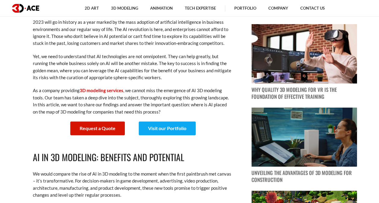
scroll to position [241, 0]
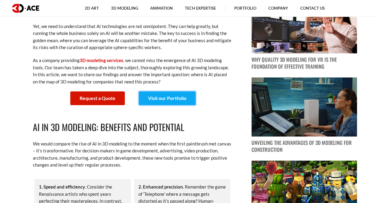
click at [168, 101] on link "Visit our Portfolio" at bounding box center [167, 98] width 57 height 14
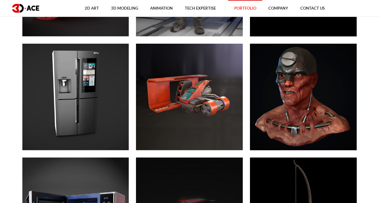
scroll to position [1869, 0]
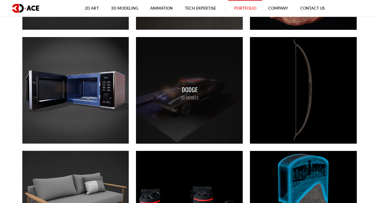
click at [188, 90] on p "Dodge" at bounding box center [189, 89] width 21 height 9
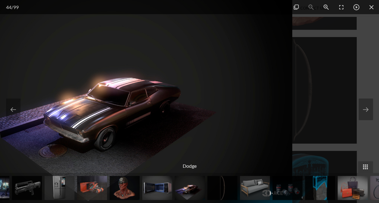
drag, startPoint x: 188, startPoint y: 106, endPoint x: 75, endPoint y: 95, distance: 113.8
click at [77, 95] on img at bounding box center [111, 101] width 361 height 203
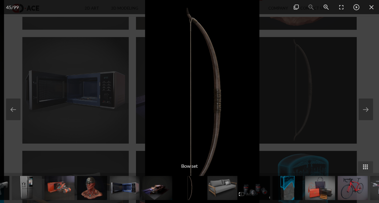
drag, startPoint x: 180, startPoint y: 103, endPoint x: 251, endPoint y: 105, distance: 70.9
click at [246, 106] on img at bounding box center [202, 101] width 114 height 203
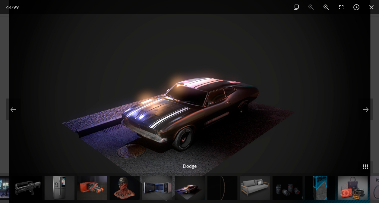
click at [209, 134] on img at bounding box center [189, 101] width 361 height 203
drag, startPoint x: 208, startPoint y: 129, endPoint x: 207, endPoint y: 75, distance: 54.0
click at [207, 75] on img at bounding box center [189, 101] width 361 height 203
drag, startPoint x: 207, startPoint y: 78, endPoint x: 227, endPoint y: 106, distance: 33.9
click at [206, 106] on img at bounding box center [189, 101] width 361 height 203
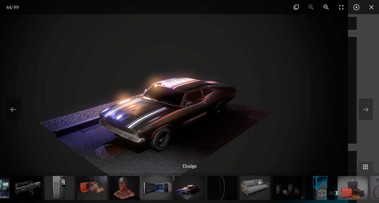
drag, startPoint x: 245, startPoint y: 107, endPoint x: 135, endPoint y: 109, distance: 110.3
click at [138, 109] on img at bounding box center [166, 101] width 361 height 203
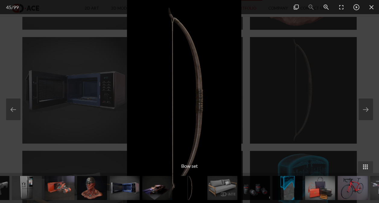
drag, startPoint x: 181, startPoint y: 102, endPoint x: 89, endPoint y: 98, distance: 92.4
click at [127, 98] on img at bounding box center [184, 101] width 114 height 203
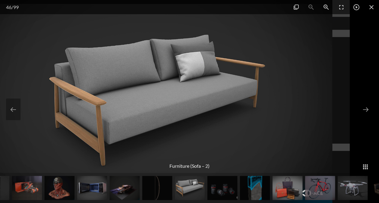
drag, startPoint x: 209, startPoint y: 99, endPoint x: 65, endPoint y: 101, distance: 144.4
click at [78, 101] on img at bounding box center [151, 101] width 361 height 203
